Goal: Find specific page/section: Find specific page/section

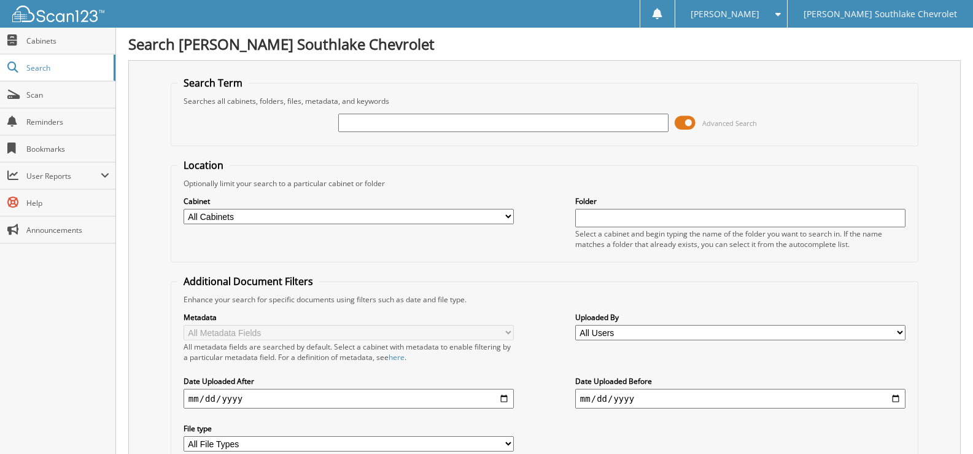
click at [426, 119] on input "text" at bounding box center [503, 123] width 330 height 18
type input "446029"
click at [382, 131] on input "446029" at bounding box center [503, 123] width 330 height 18
click at [381, 128] on input "446029" at bounding box center [503, 123] width 330 height 18
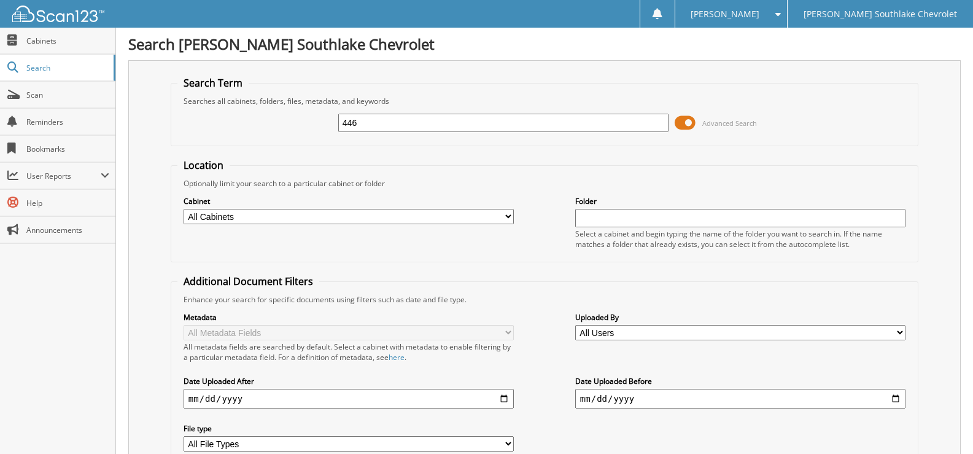
click at [384, 120] on input "446" at bounding box center [503, 123] width 330 height 18
type input "441423"
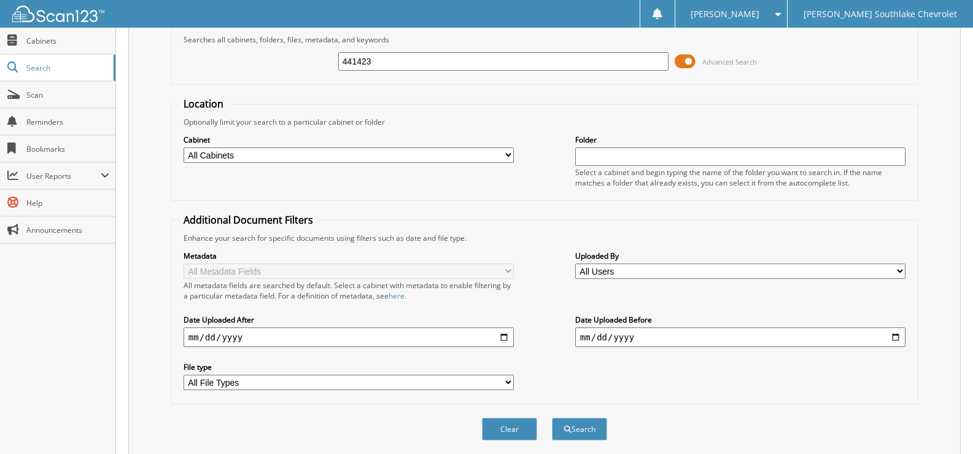
scroll to position [246, 0]
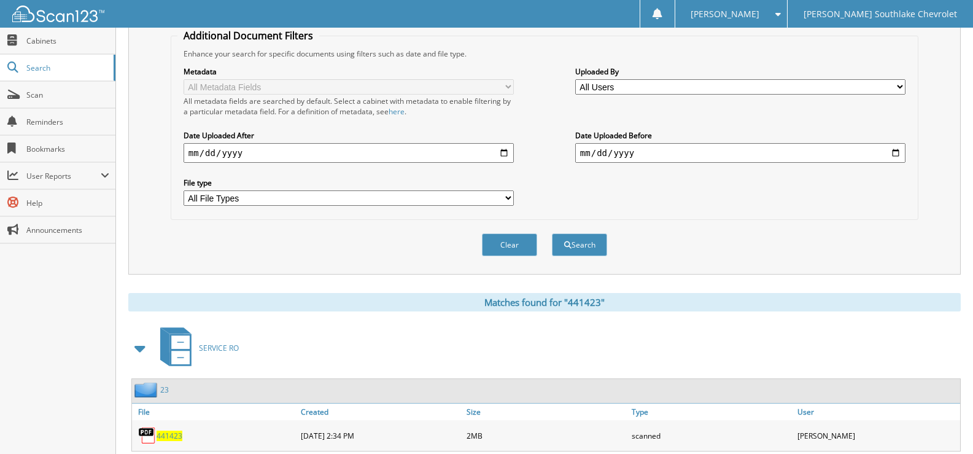
click at [168, 437] on span "441423" at bounding box center [170, 435] width 26 height 10
